Goal: Obtain resource: Download file/media

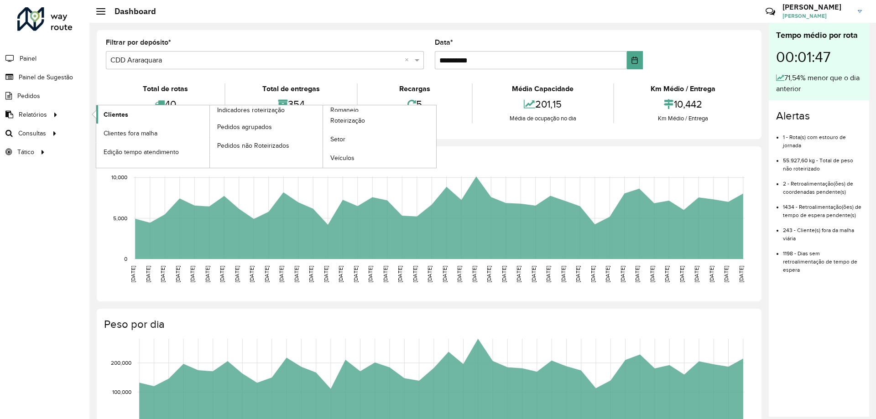
click at [113, 115] on span "Clientes" at bounding box center [116, 115] width 25 height 10
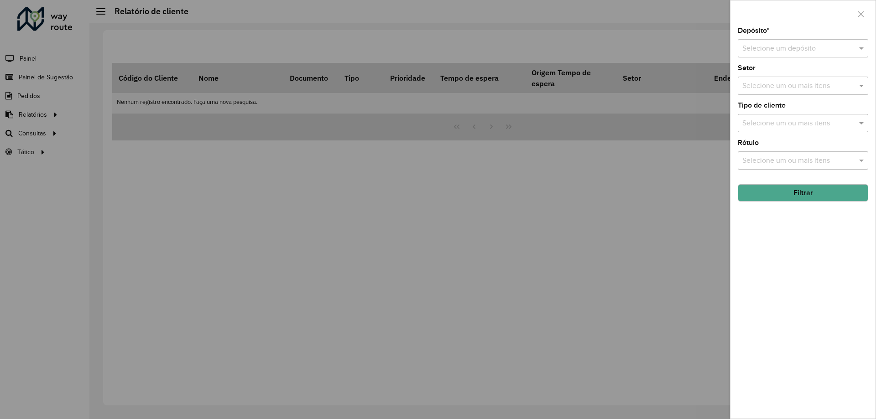
click at [764, 45] on input "text" at bounding box center [793, 48] width 103 height 11
click at [766, 88] on span "CDD Araraquara" at bounding box center [768, 90] width 52 height 8
click at [792, 193] on button "Filtrar" at bounding box center [803, 192] width 131 height 17
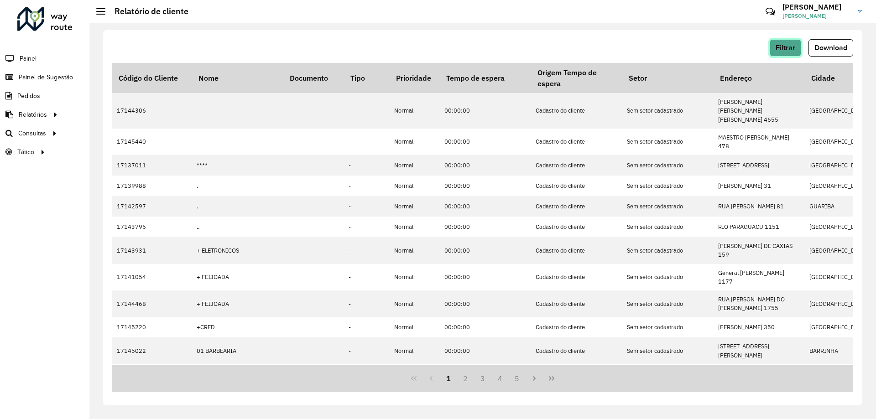
click at [777, 52] on button "Filtrar" at bounding box center [785, 47] width 31 height 17
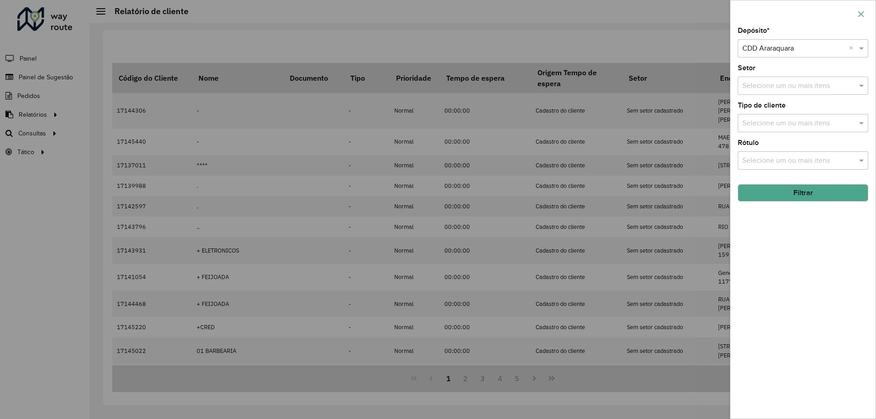
click at [861, 21] on button "button" at bounding box center [861, 14] width 15 height 15
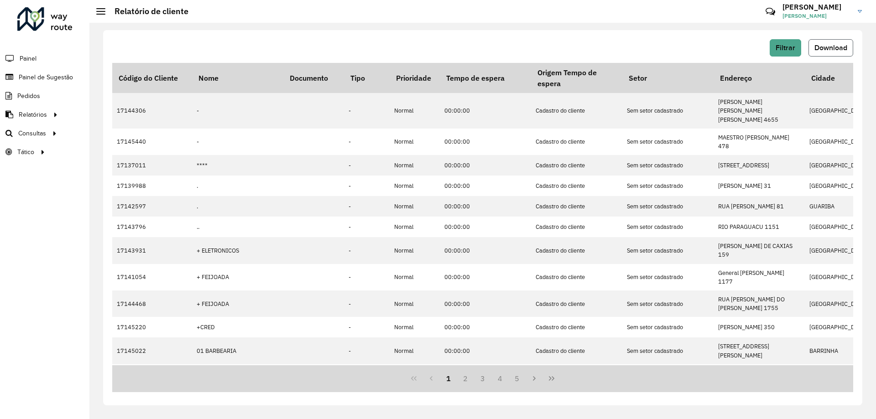
click at [835, 47] on span "Download" at bounding box center [831, 48] width 33 height 8
